Goal: Task Accomplishment & Management: Use online tool/utility

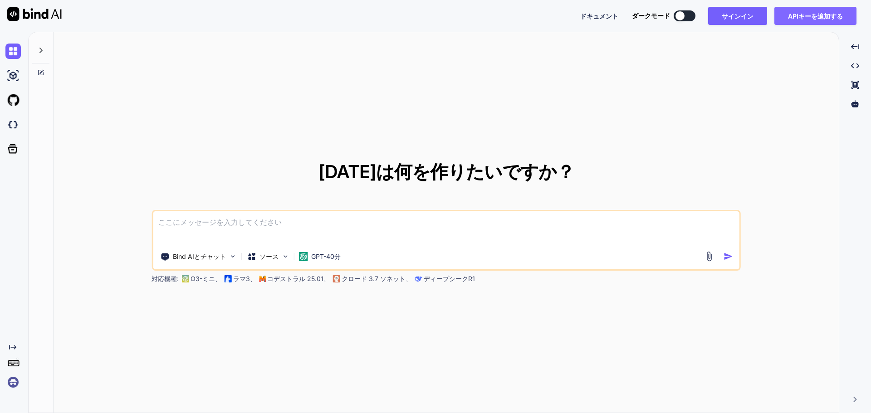
click at [817, 20] on font "APIキーを追加する" at bounding box center [815, 16] width 55 height 10
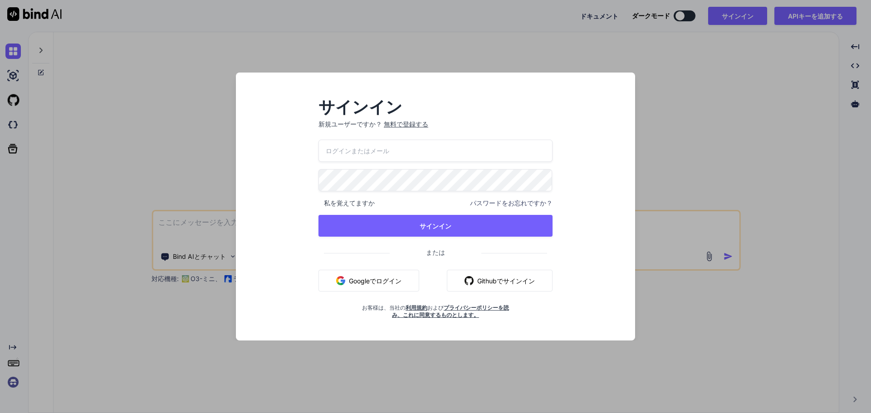
click at [459, 48] on div "サインイン 新規ユーザーですか？ 無料で登録する 私を覚えてますか パスワードをお忘れですか？ サインイン または Googleでログイン Githubでサイ…" at bounding box center [435, 206] width 871 height 413
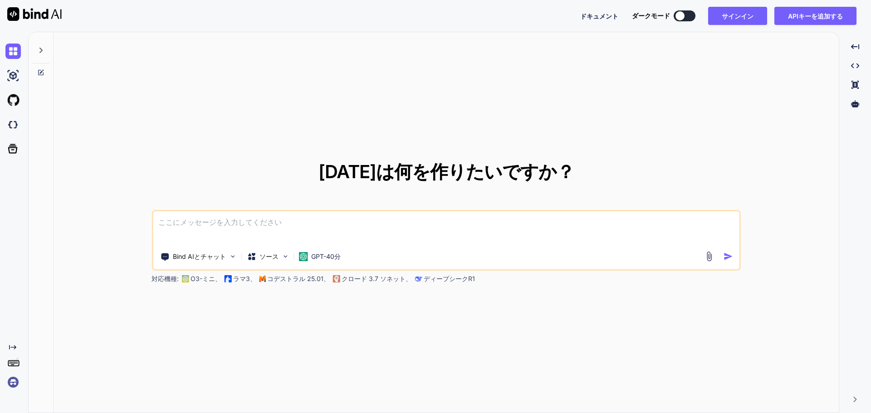
click at [38, 14] on img at bounding box center [34, 14] width 54 height 14
click at [264, 130] on div "[DATE]は何を作りたいですか？ Bind AIとチャット ソース GPT-40分 対応機種: O3-ミニ、 ラマ3、 コデストラル 25.01、 クロード…" at bounding box center [446, 222] width 785 height 381
click at [332, 258] on font "GPT-40分" at bounding box center [325, 257] width 29 height 8
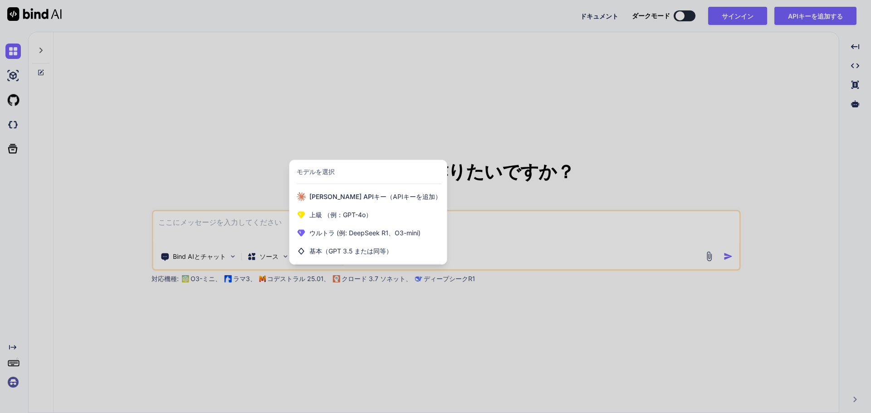
click at [263, 181] on div at bounding box center [435, 206] width 871 height 413
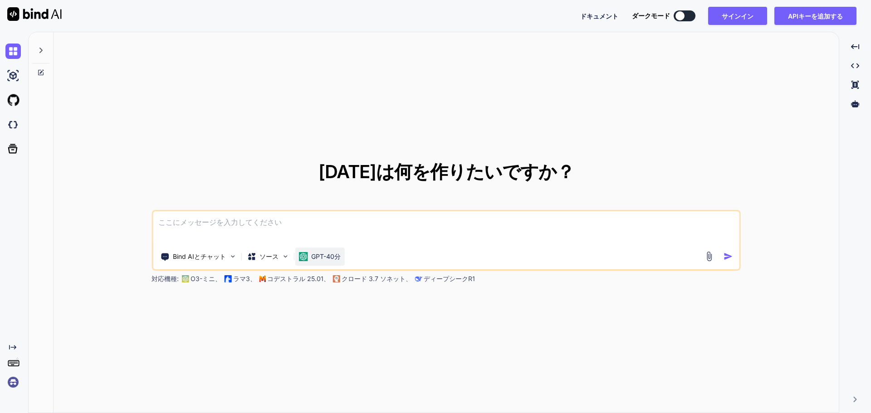
click at [316, 257] on font "GPT-40分" at bounding box center [325, 257] width 29 height 8
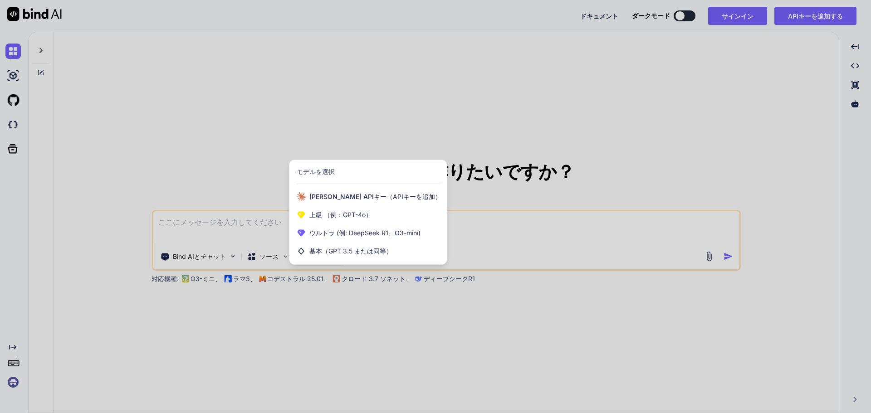
click at [257, 148] on div at bounding box center [435, 206] width 871 height 413
type textarea "x"
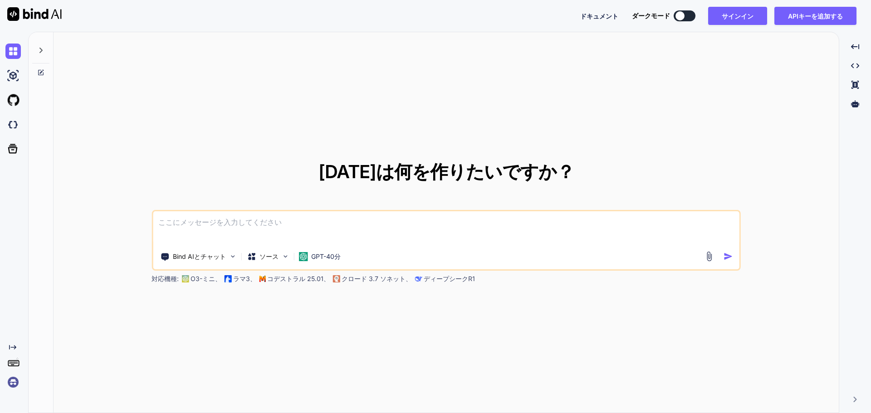
click at [14, 381] on img at bounding box center [12, 382] width 15 height 15
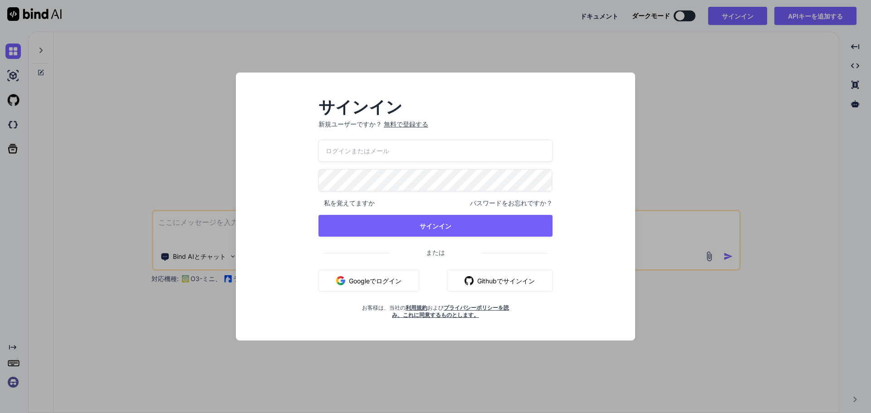
click at [617, 140] on div "サインイン 新規ユーザーですか？ 無料で登録する 私を覚えてますか パスワードをお忘れですか？ サインイン または Googleでログイン Githubでサイ…" at bounding box center [435, 215] width 385 height 252
click at [548, 34] on div "サインイン 新規ユーザーですか？ 無料で登録する 私を覚えてますか パスワードをお忘れですか？ サインイン または Googleでログイン Githubでサイ…" at bounding box center [435, 206] width 871 height 413
